Goal: Check status: Check status

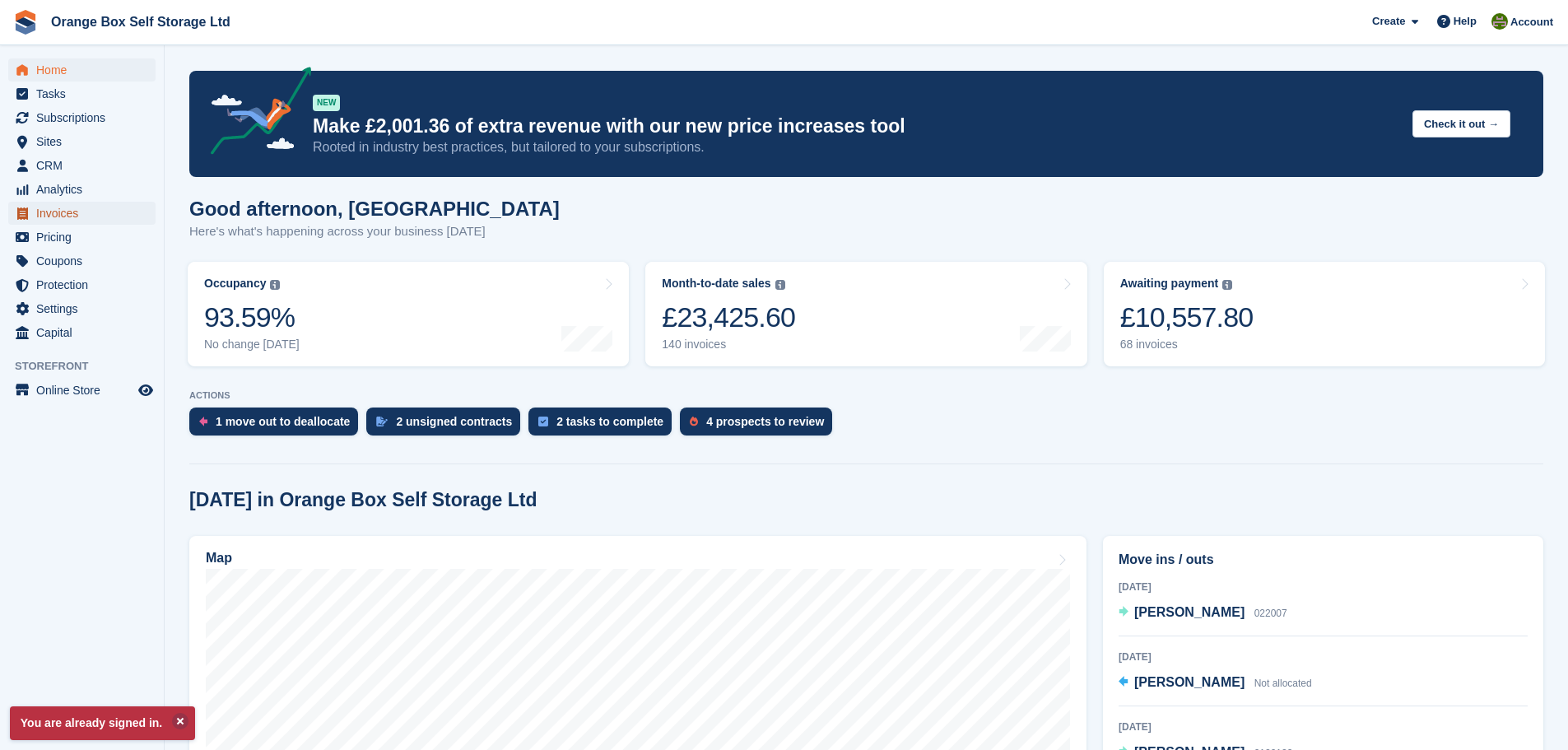
click at [91, 208] on span "Invoices" at bounding box center [85, 213] width 98 height 23
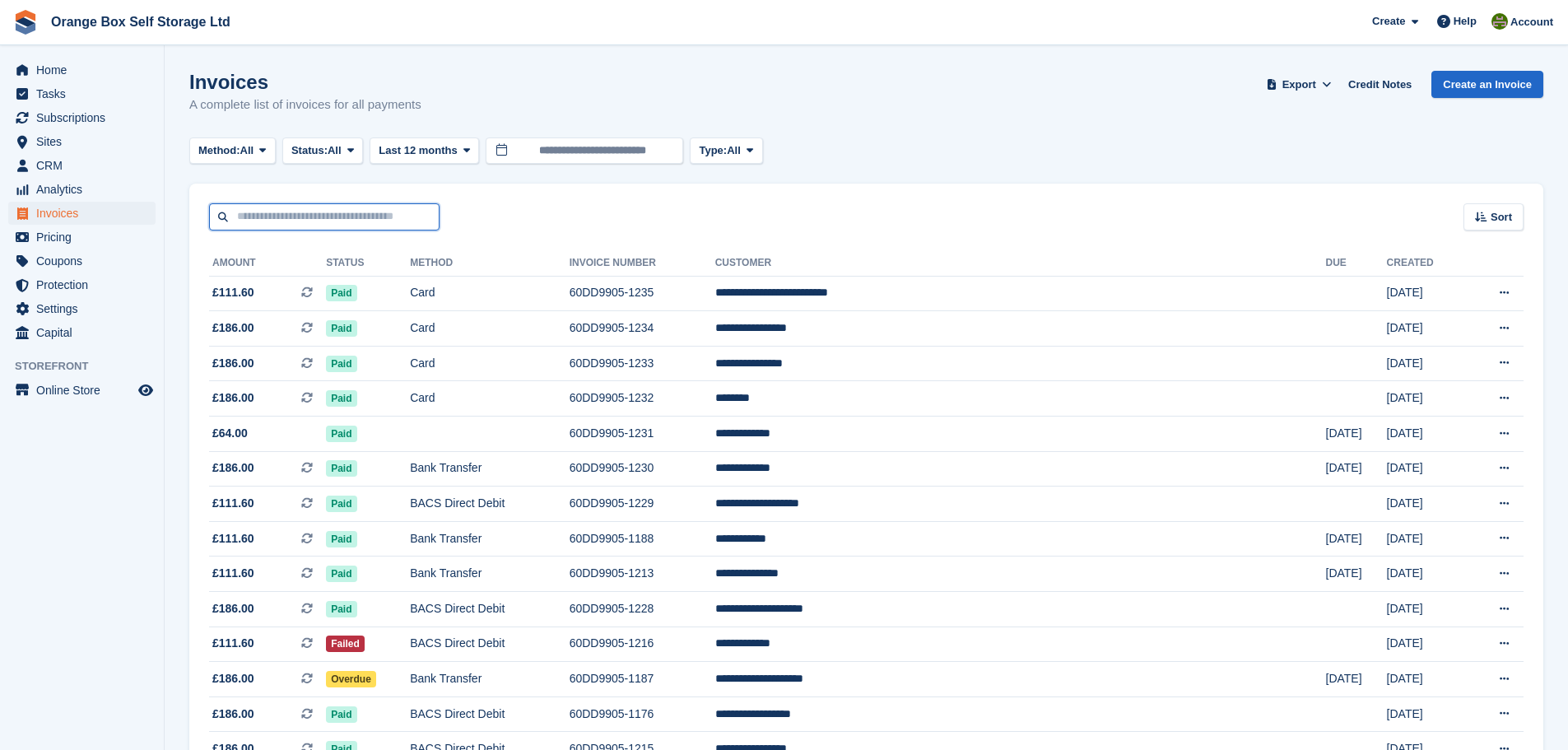
click at [363, 225] on input "text" at bounding box center [324, 217] width 230 height 28
type input "****"
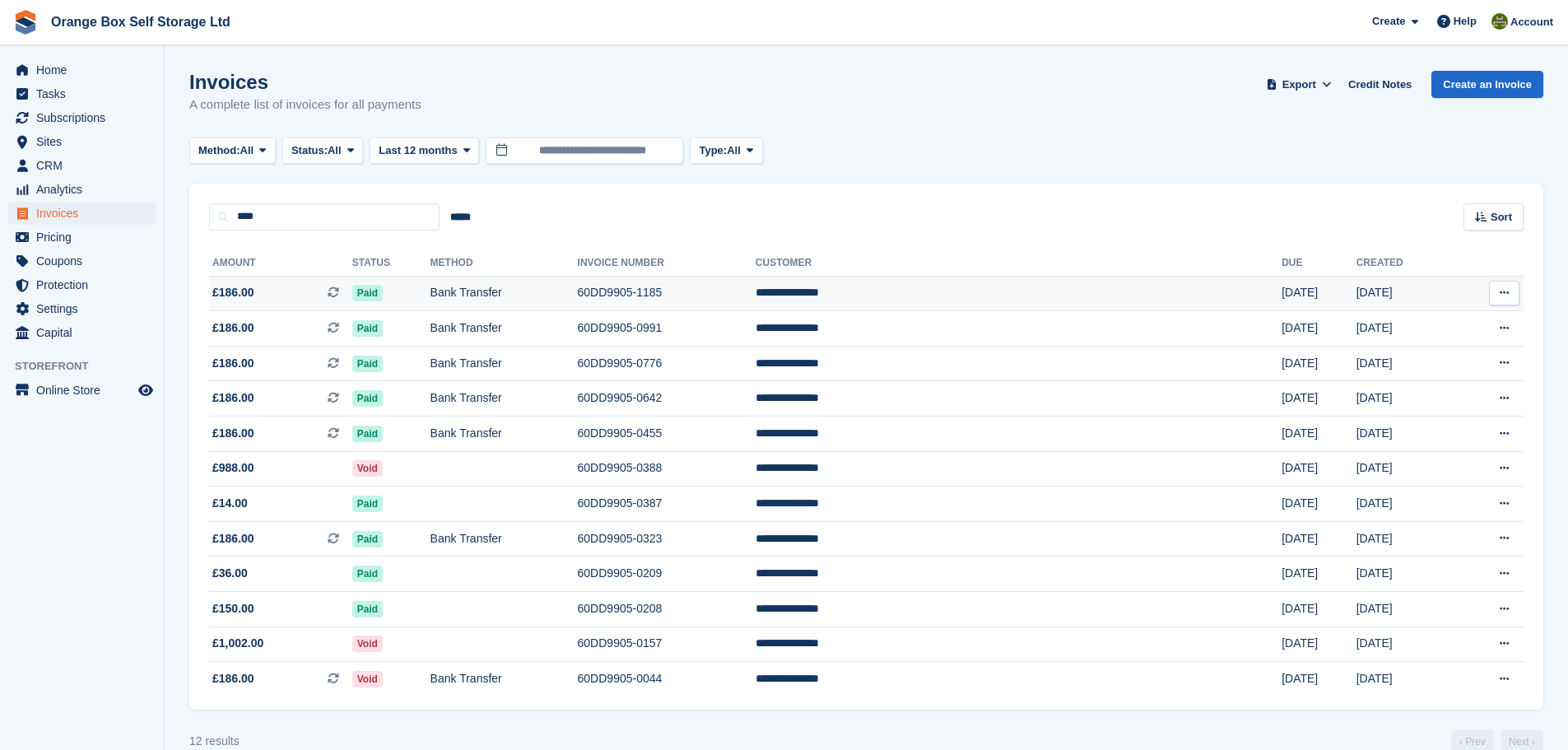
click at [431, 292] on td "Paid" at bounding box center [391, 294] width 78 height 35
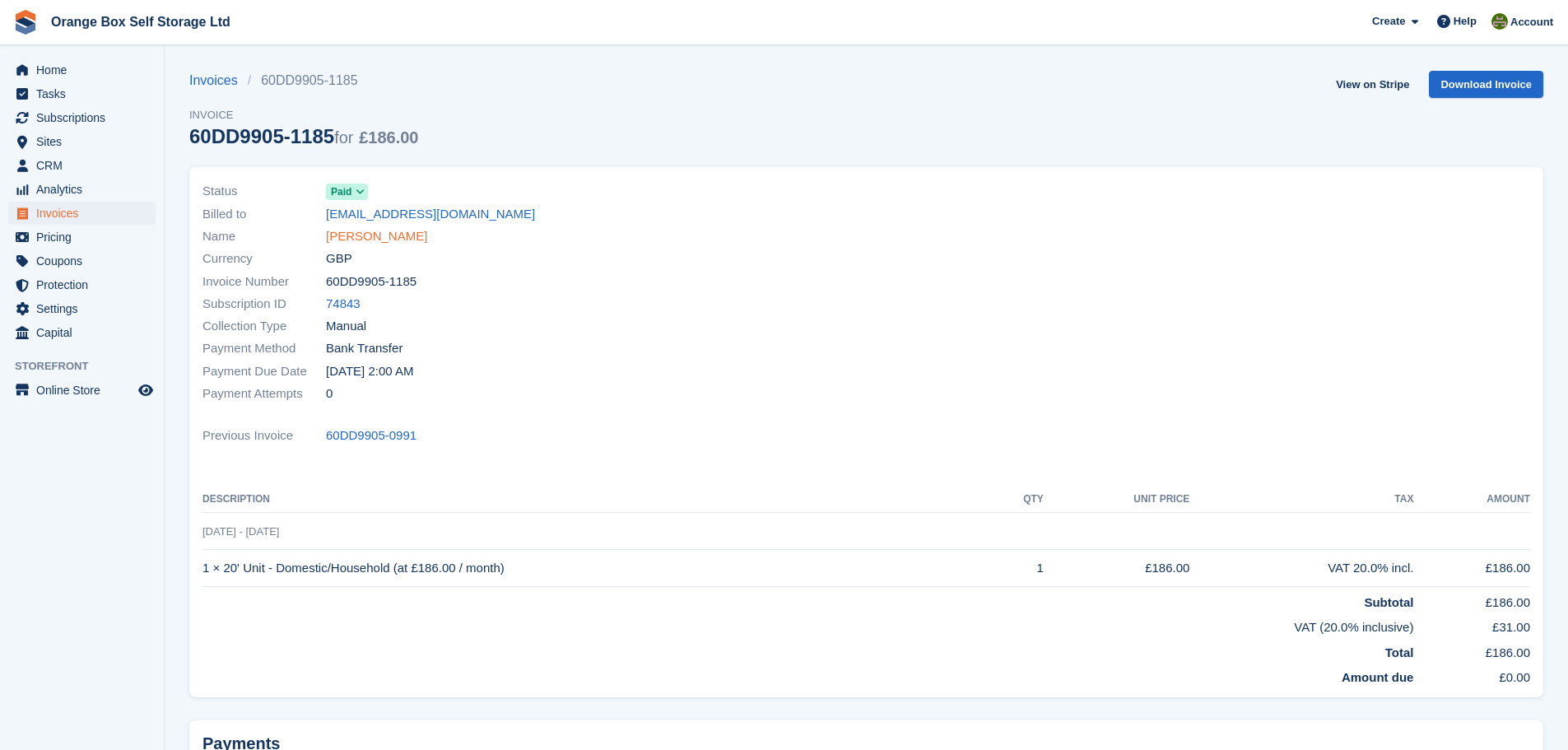
click at [409, 238] on link "[PERSON_NAME]" at bounding box center [376, 237] width 101 height 19
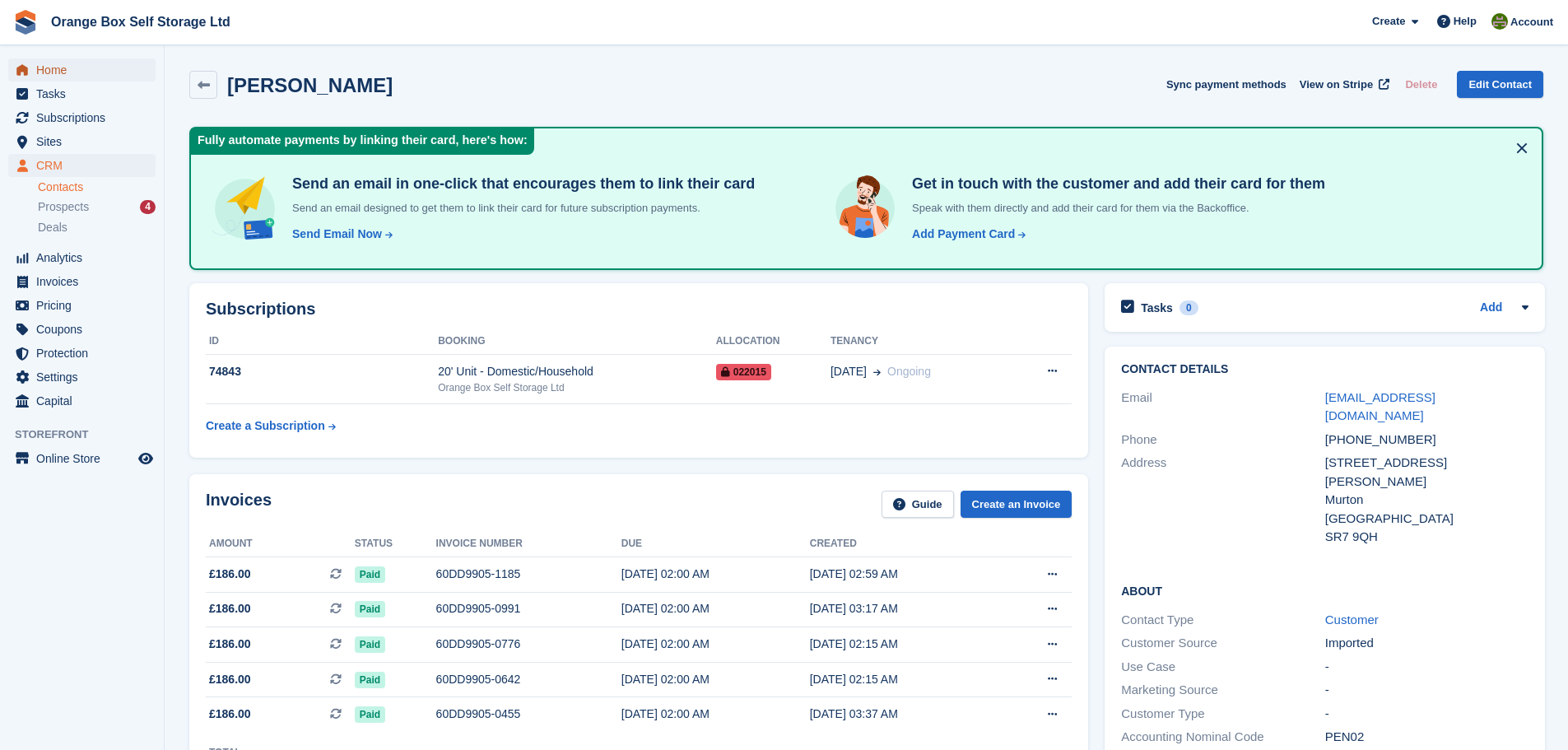
click at [86, 70] on span "Home" at bounding box center [85, 70] width 98 height 23
